Goal: Information Seeking & Learning: Compare options

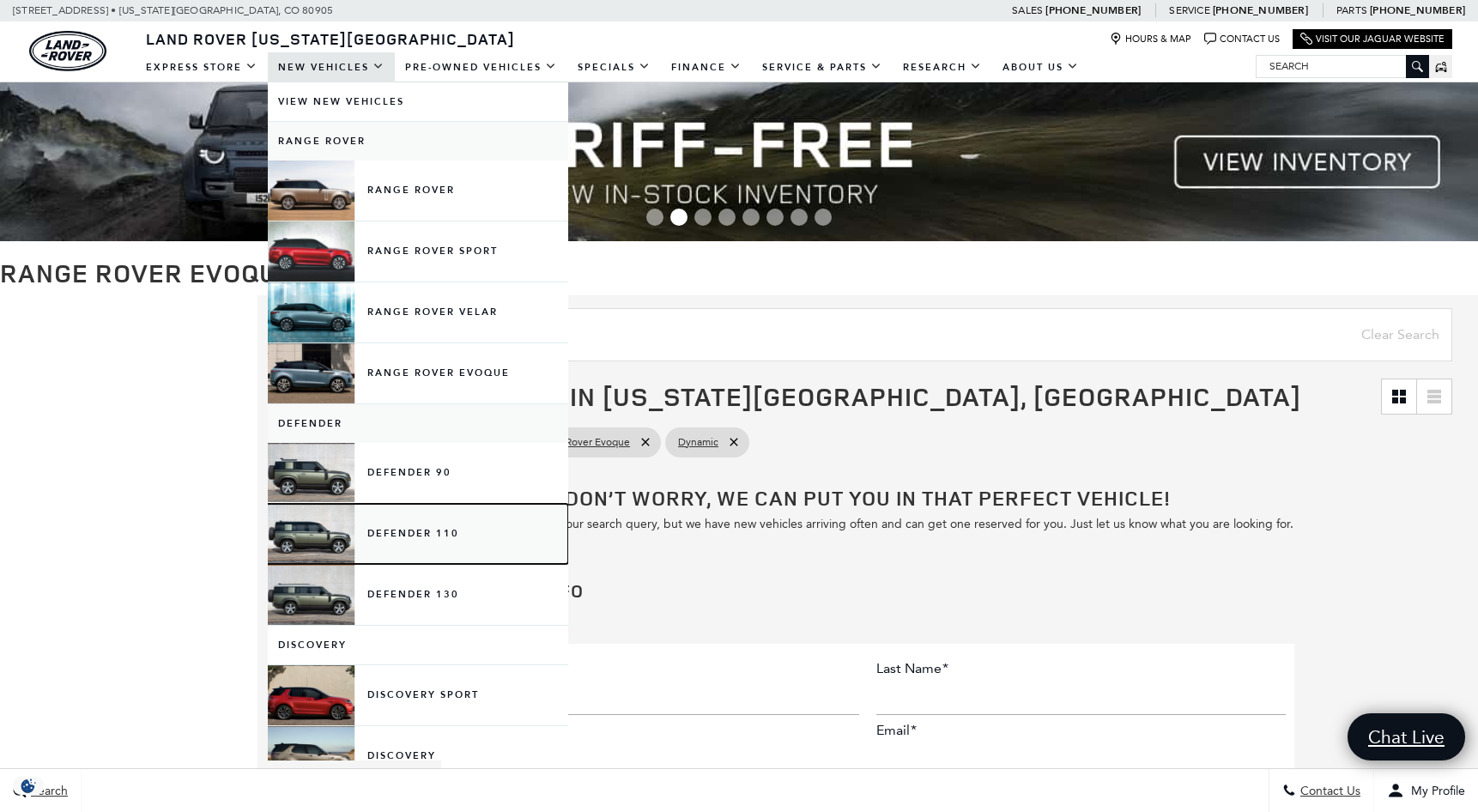
click at [335, 535] on link "Defender 110" at bounding box center [418, 534] width 301 height 60
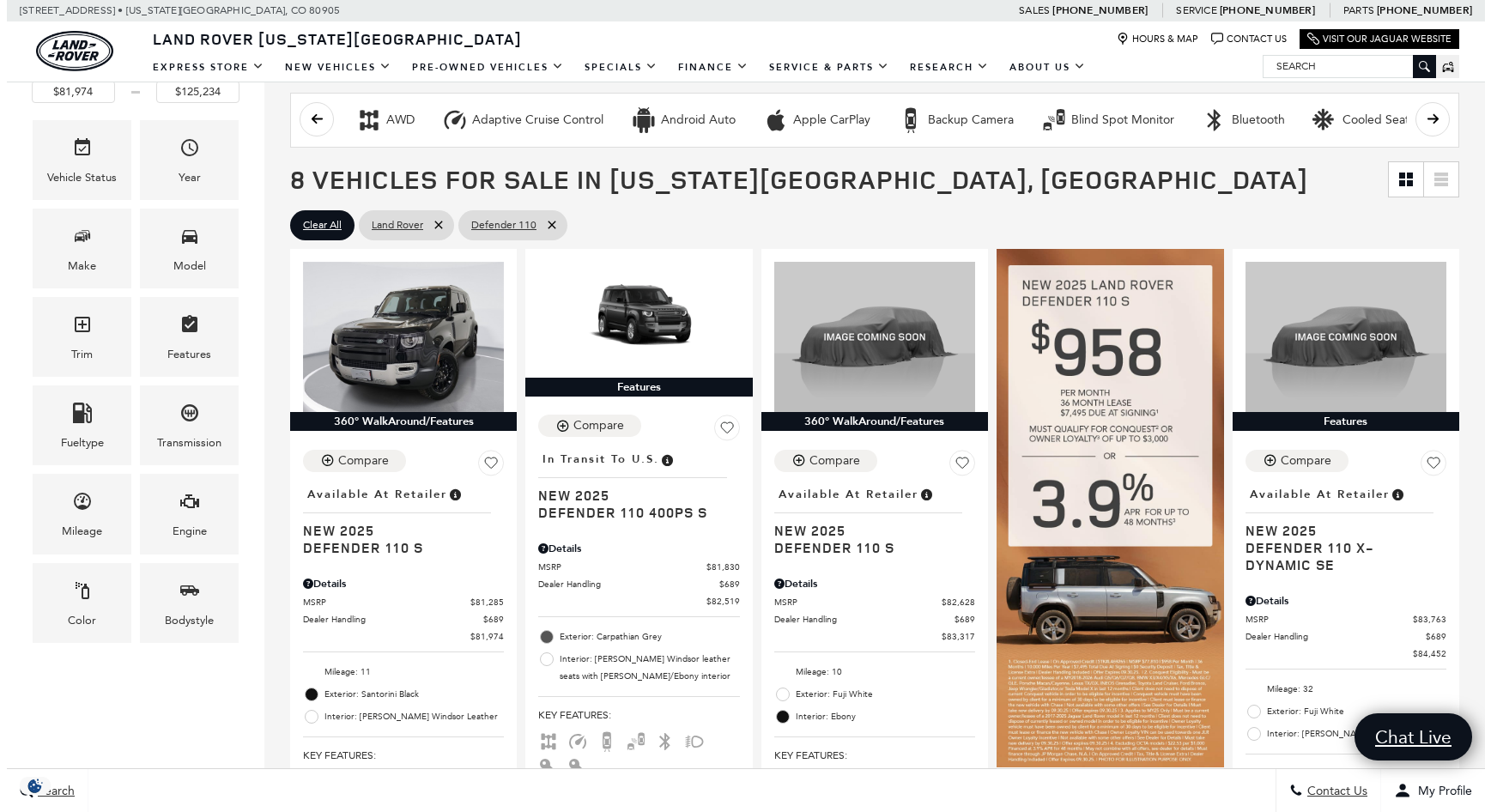
scroll to position [258, 0]
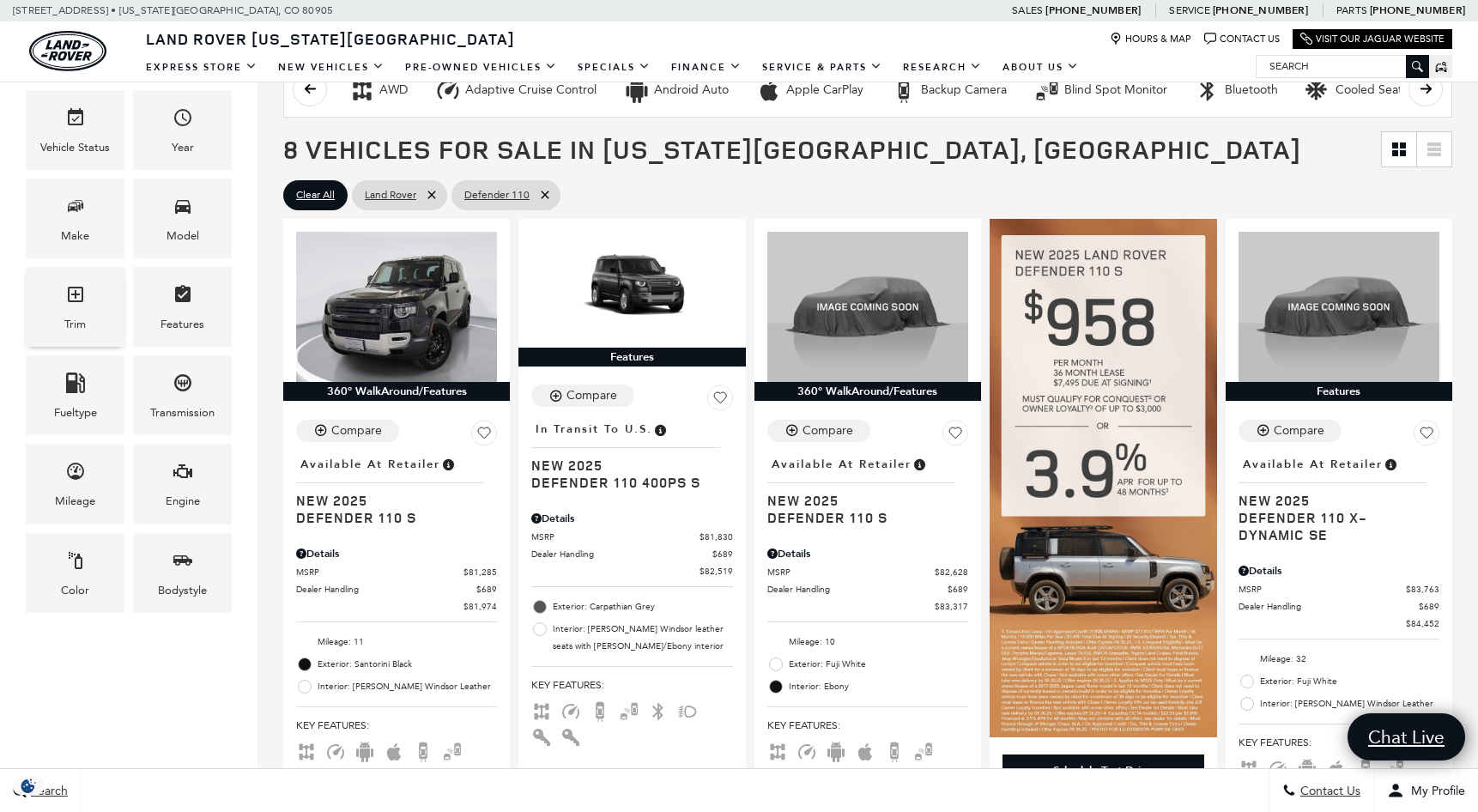
click at [114, 317] on div "Trim" at bounding box center [74, 306] width 98 height 80
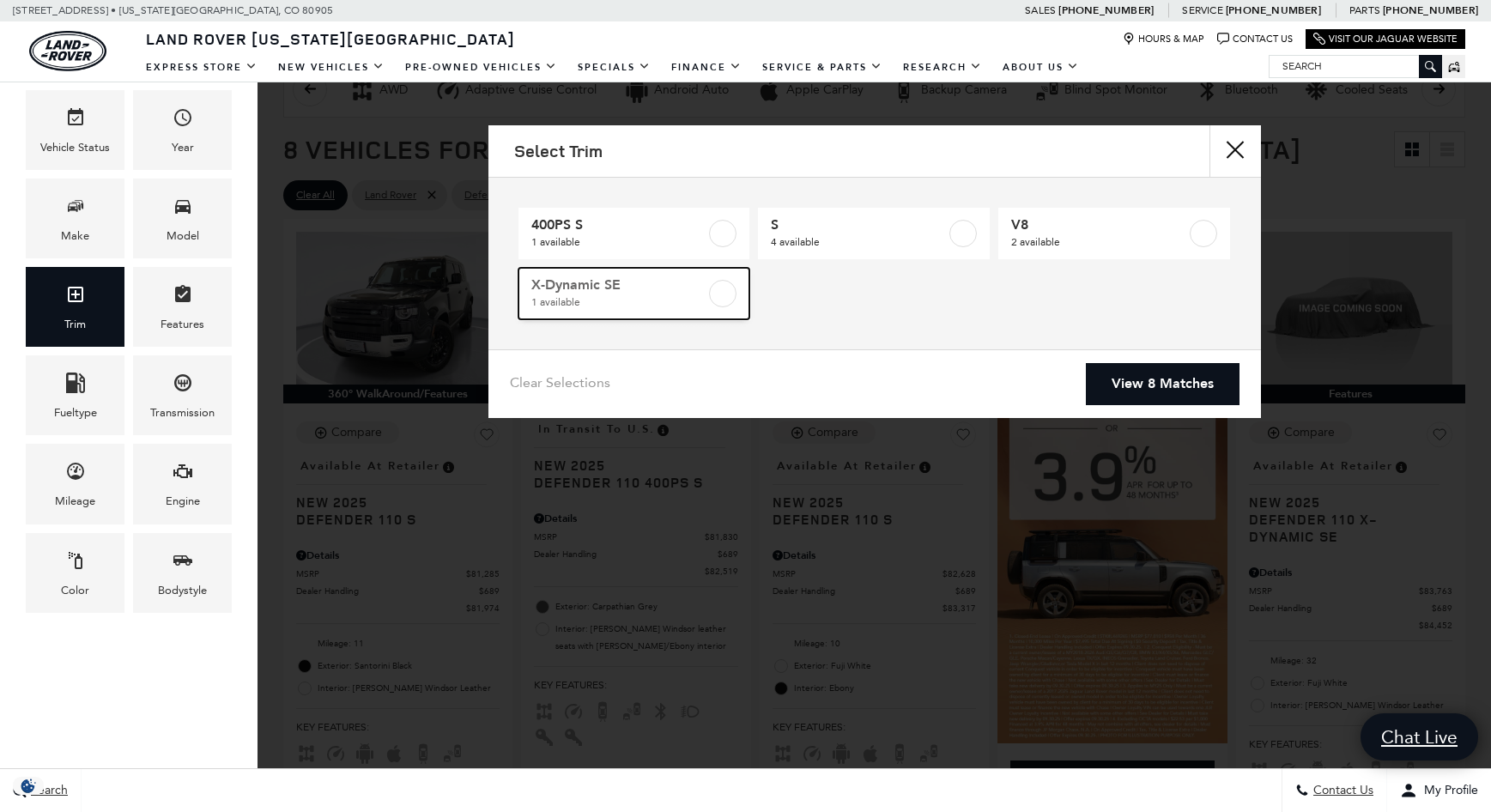
click at [653, 301] on span "1 available" at bounding box center [618, 302] width 175 height 17
type input "$84,452"
checkbox input "true"
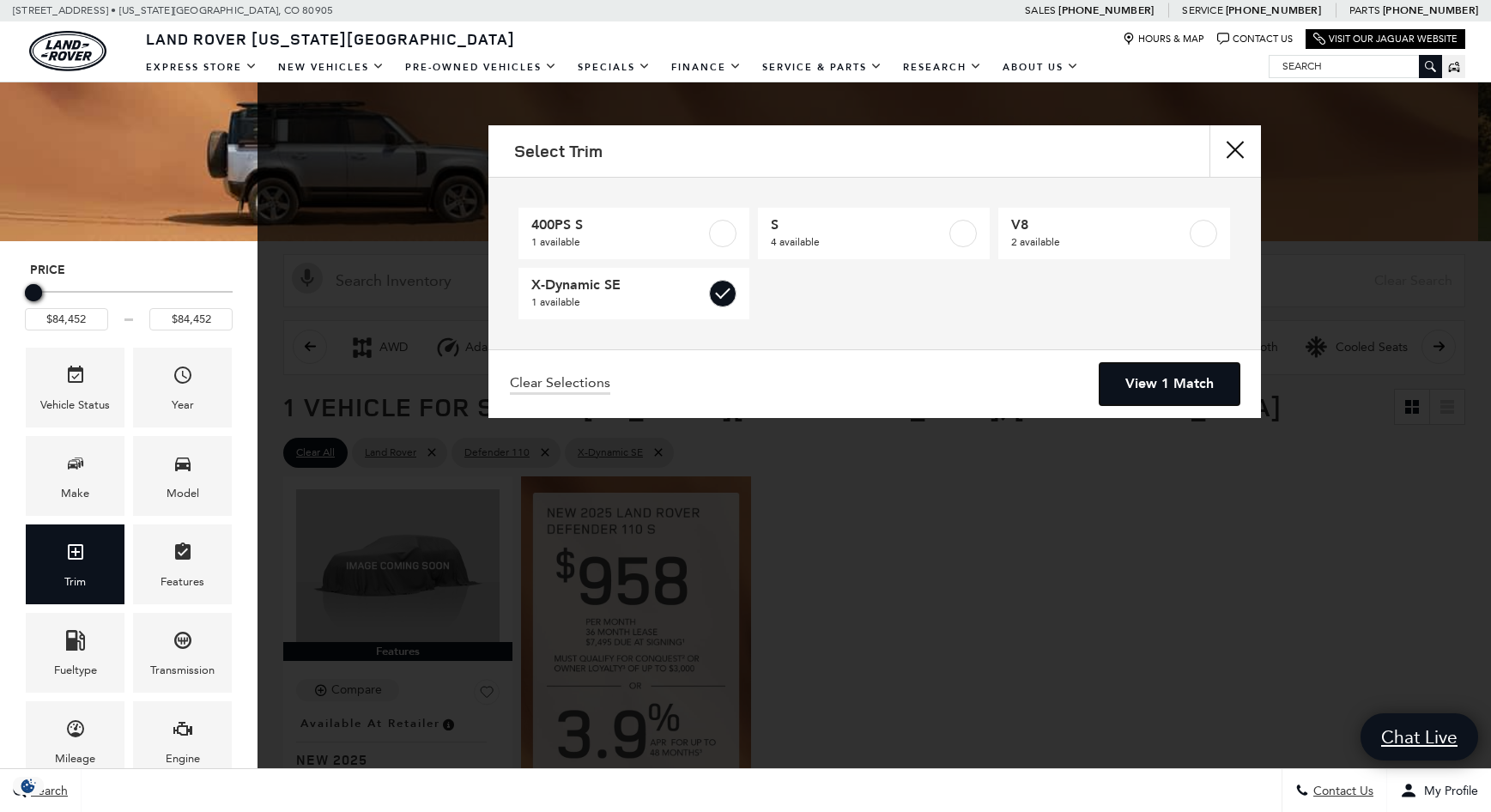
click at [1143, 369] on link "View 1 Match" at bounding box center [1169, 384] width 140 height 42
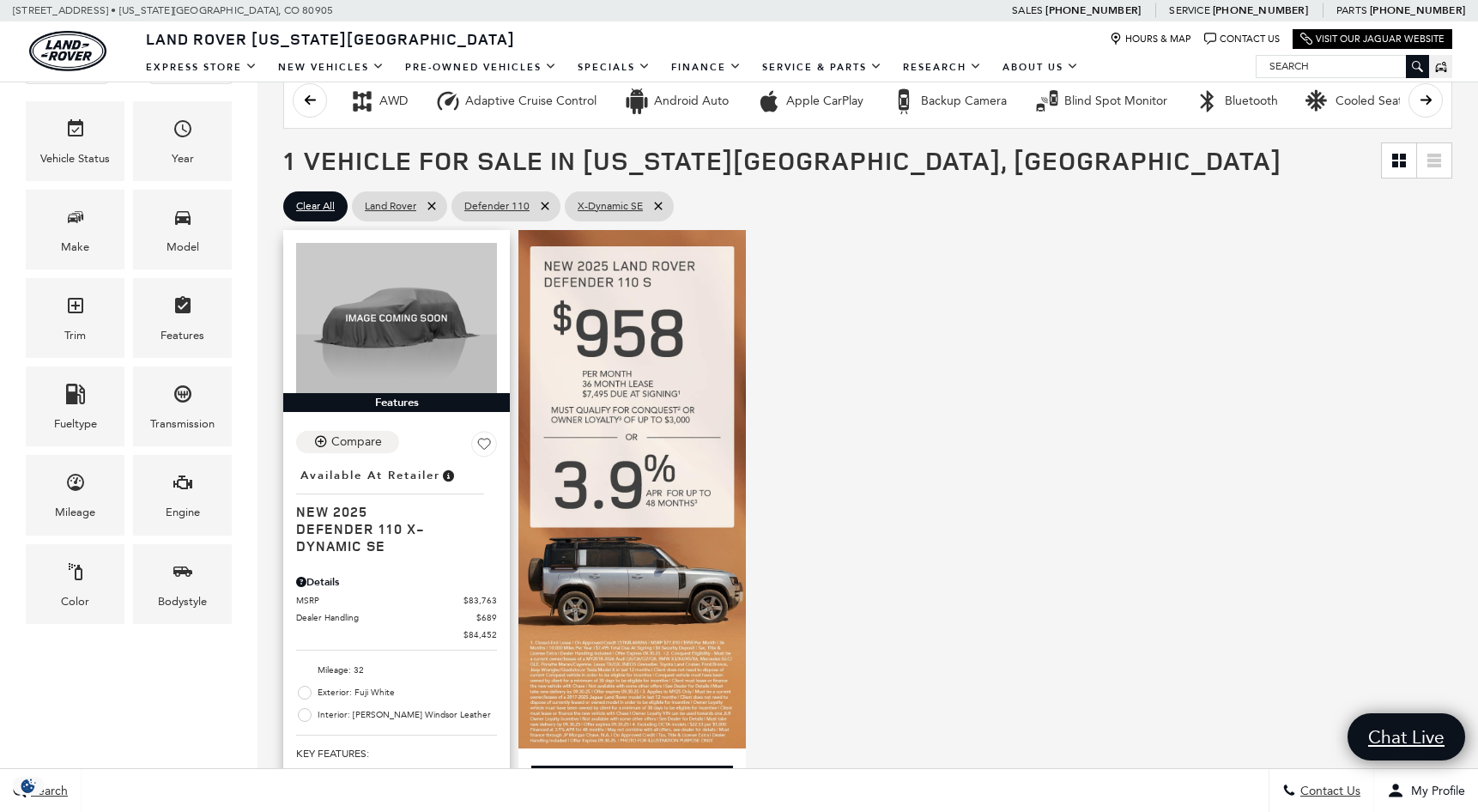
scroll to position [258, 0]
